Goal: Task Accomplishment & Management: Manage account settings

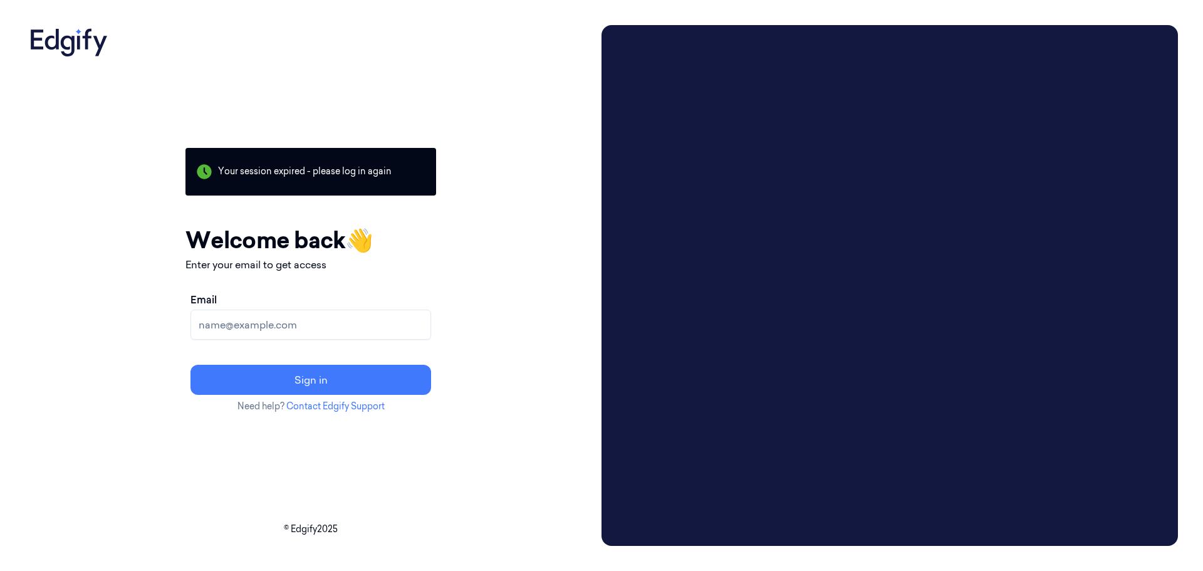
click at [325, 330] on input "Email" at bounding box center [311, 325] width 241 height 30
type input "pr250298@ncrvoyix.com"
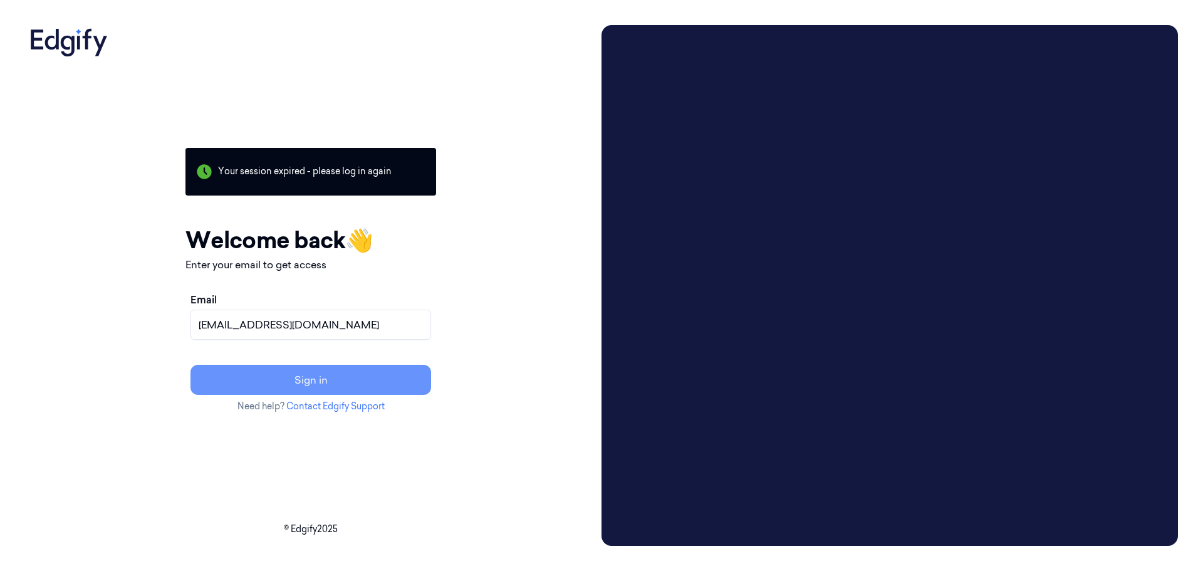
click at [357, 382] on button "Sign in" at bounding box center [311, 380] width 241 height 30
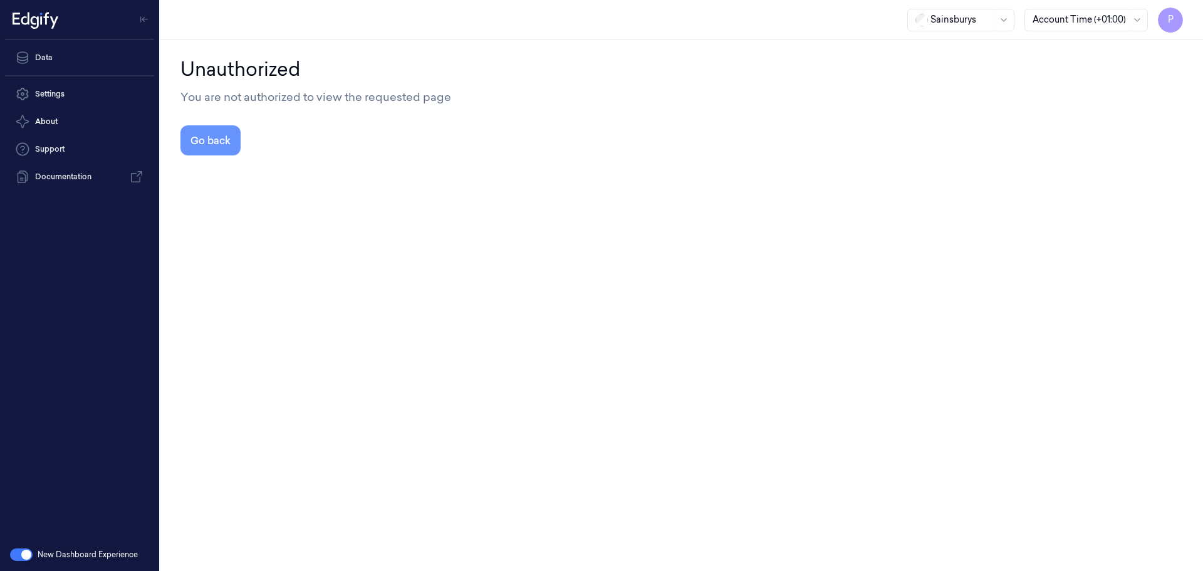
click at [203, 147] on button "Go back" at bounding box center [210, 140] width 60 height 30
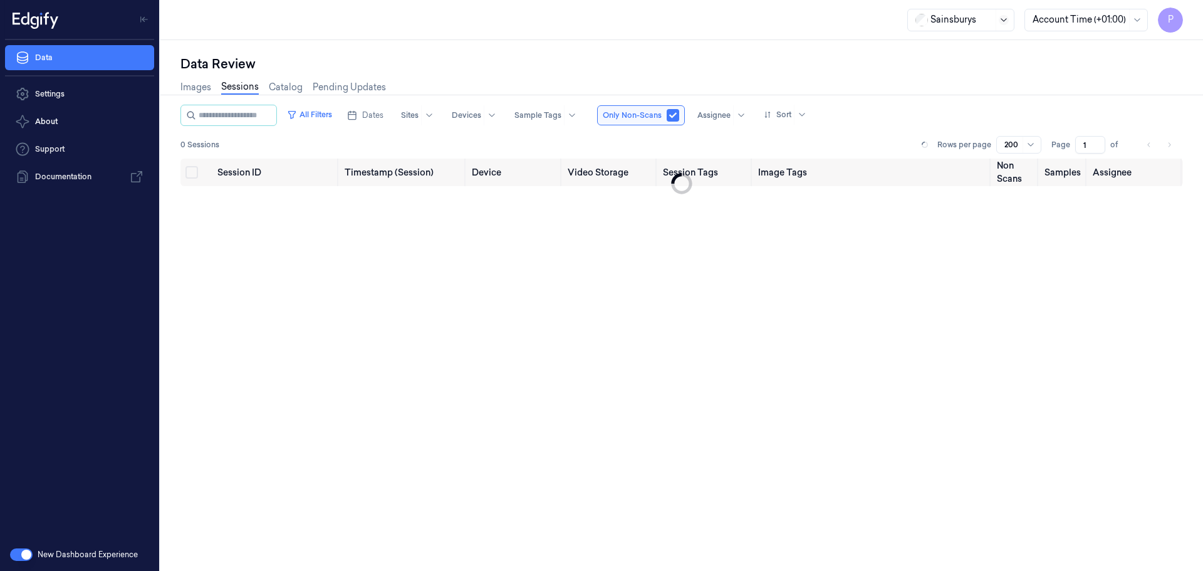
click at [1005, 17] on icon at bounding box center [1004, 20] width 10 height 10
click at [56, 97] on link "Settings" at bounding box center [79, 93] width 149 height 25
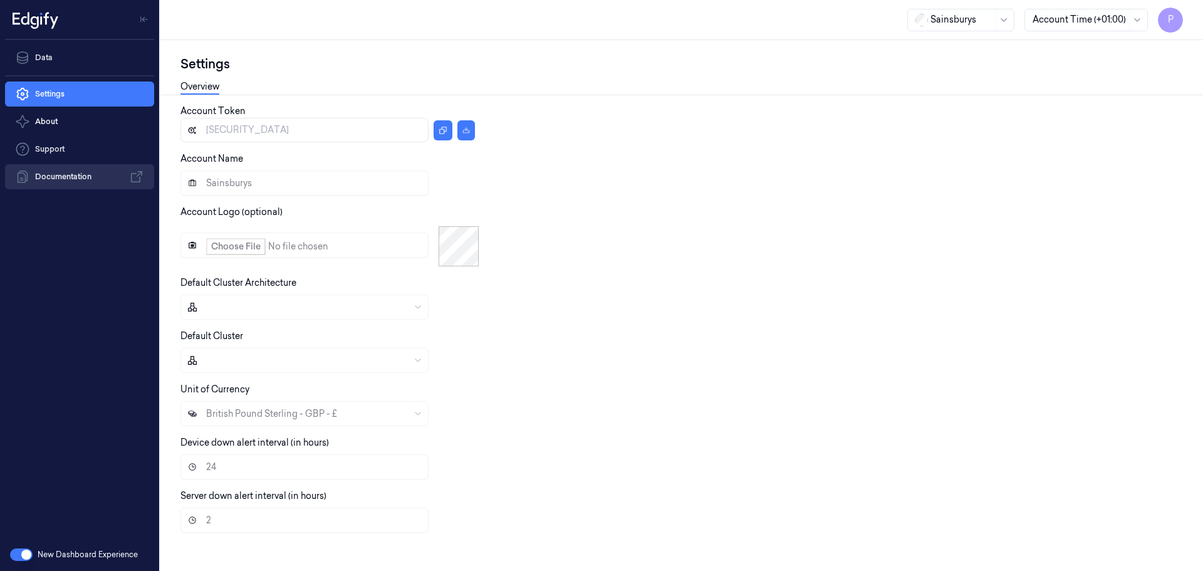
click at [56, 170] on link "Documentation" at bounding box center [79, 176] width 149 height 25
click at [51, 114] on button "About" at bounding box center [79, 121] width 149 height 25
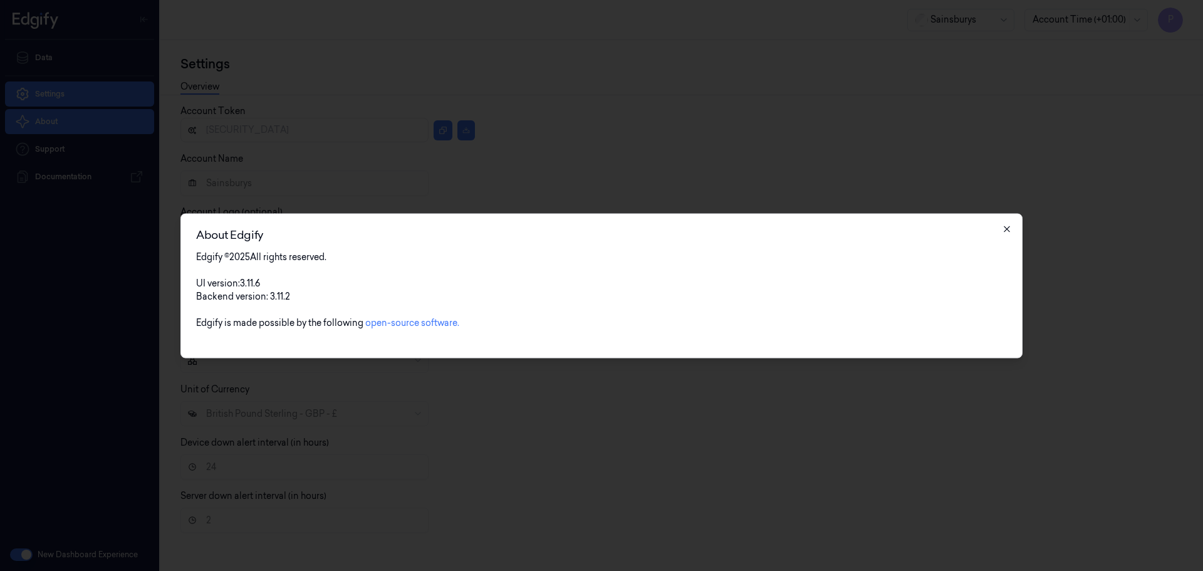
click at [1010, 224] on icon "button" at bounding box center [1007, 229] width 10 height 10
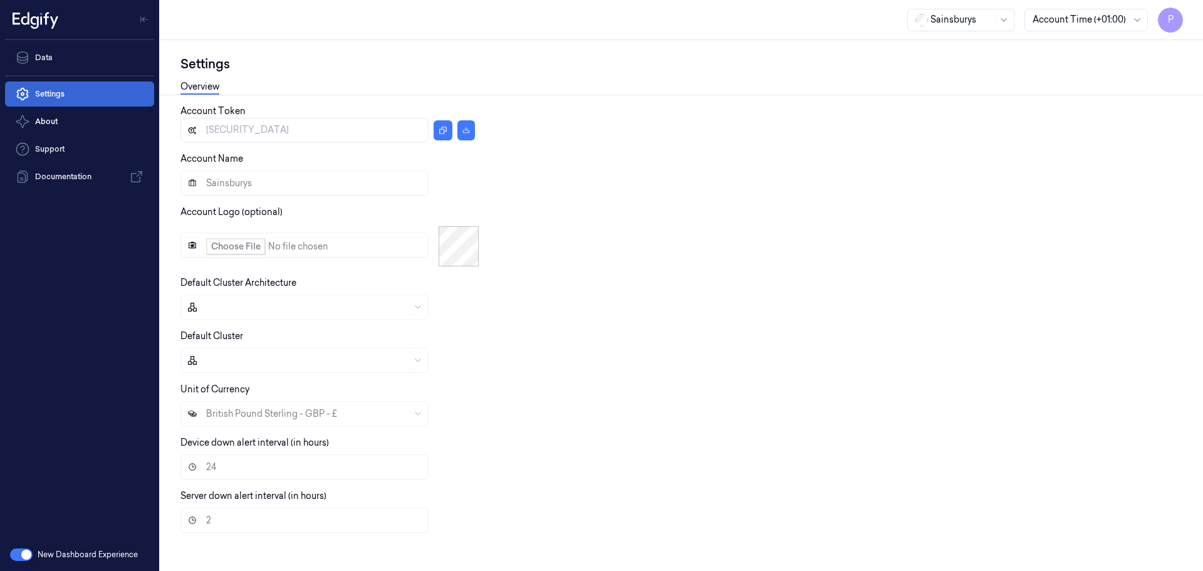
click at [63, 98] on link "Settings" at bounding box center [79, 93] width 149 height 25
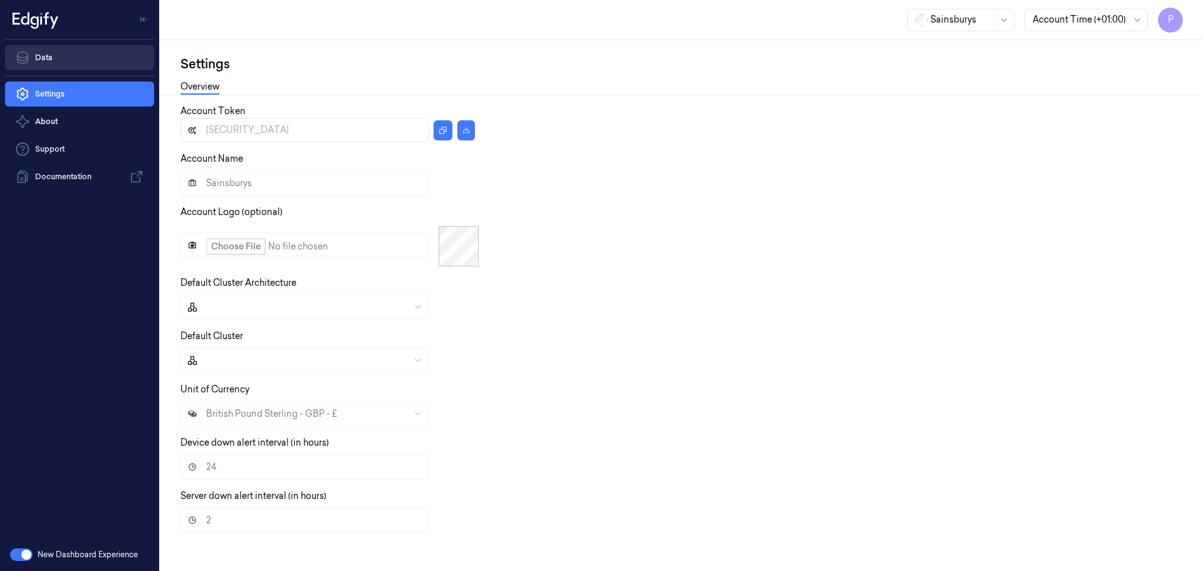
click at [41, 54] on link "Data" at bounding box center [79, 57] width 149 height 25
